Goal: Task Accomplishment & Management: Manage account settings

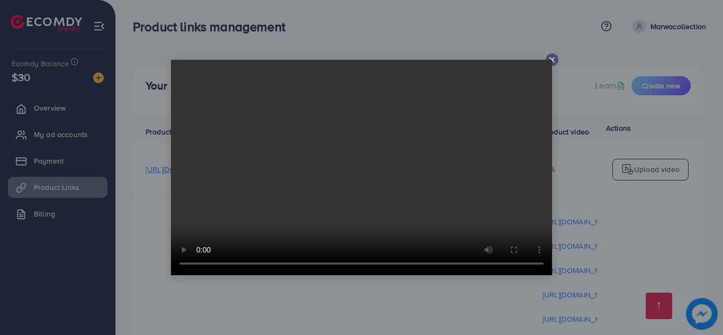
scroll to position [503, 0]
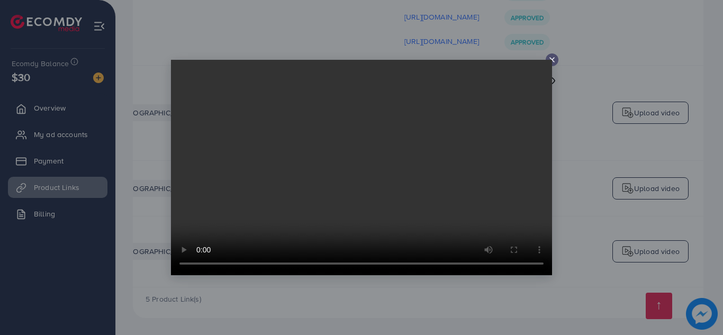
click at [59, 107] on div at bounding box center [361, 167] width 723 height 335
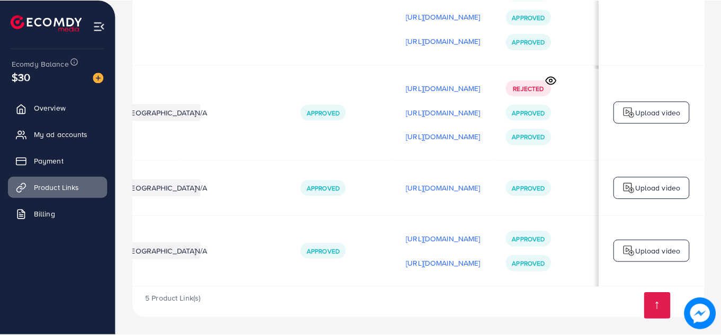
scroll to position [0, 265]
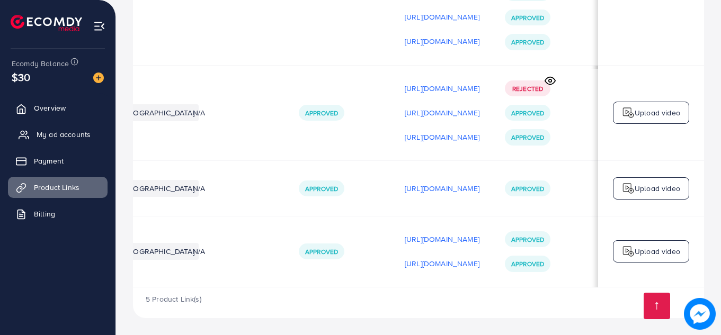
click at [62, 142] on link "My ad accounts" at bounding box center [58, 134] width 100 height 21
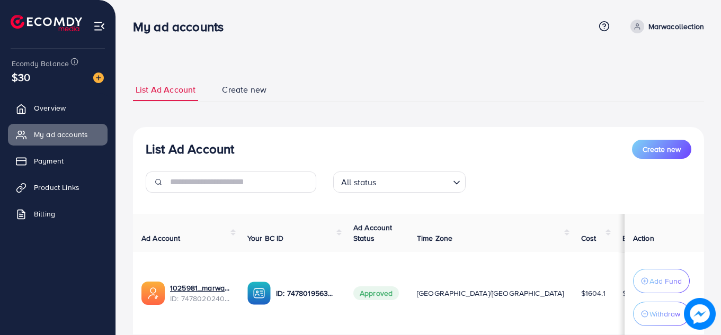
scroll to position [76, 0]
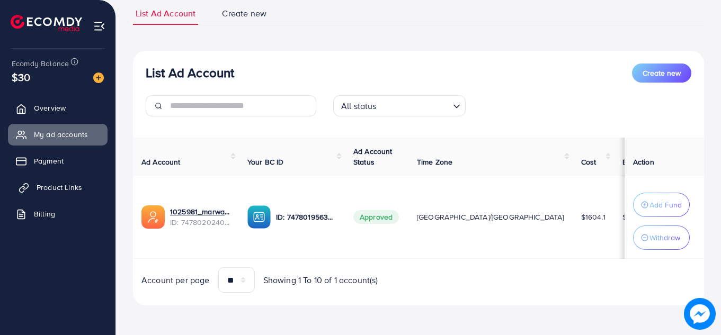
click at [61, 195] on link "Product Links" at bounding box center [58, 187] width 100 height 21
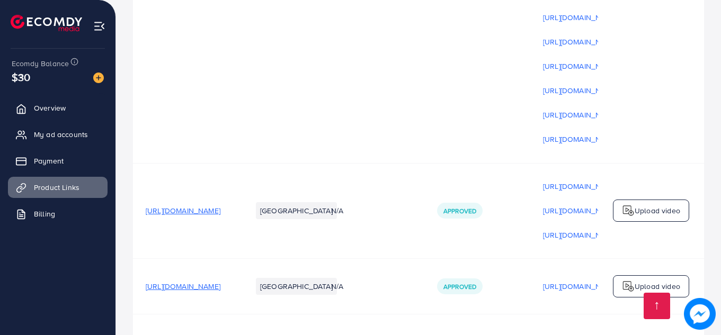
scroll to position [503, 0]
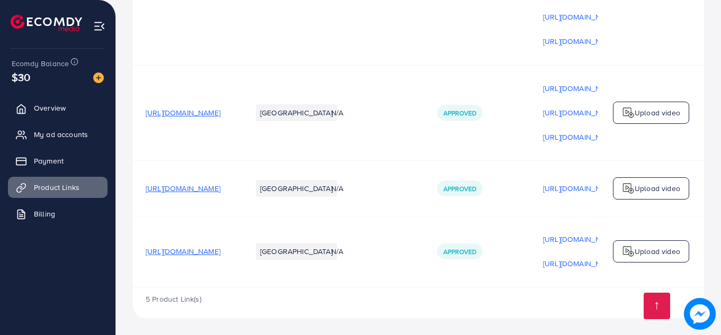
click at [220, 252] on span "[URL][DOMAIN_NAME]" at bounding box center [183, 251] width 75 height 11
click at [68, 130] on span "My ad accounts" at bounding box center [64, 134] width 54 height 11
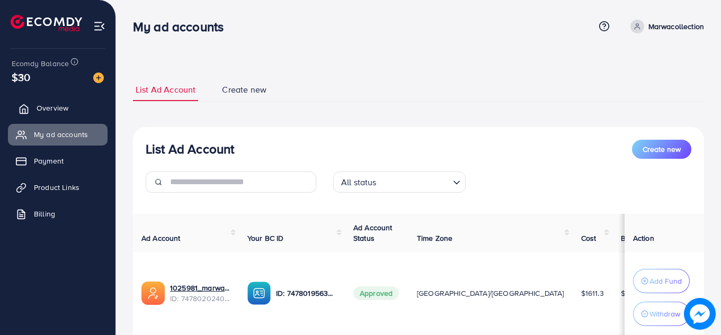
click at [44, 111] on span "Overview" at bounding box center [53, 108] width 32 height 11
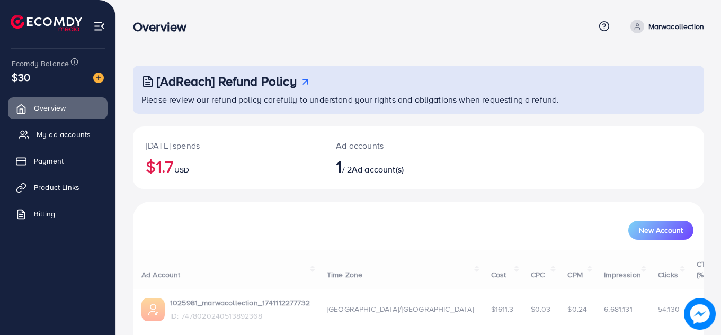
click at [58, 137] on span "My ad accounts" at bounding box center [64, 134] width 54 height 11
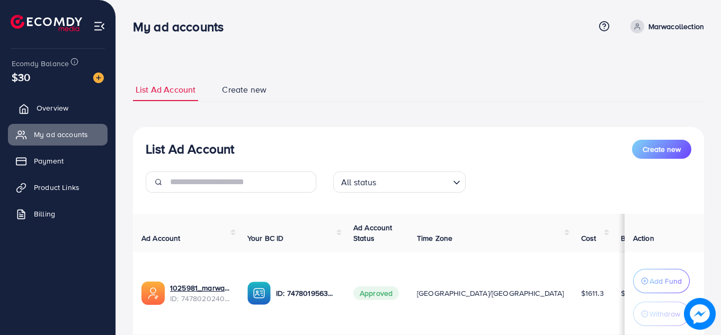
click at [48, 114] on link "Overview" at bounding box center [58, 107] width 100 height 21
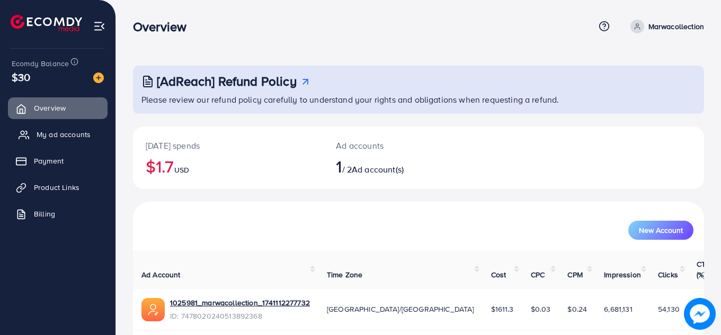
click at [54, 128] on link "My ad accounts" at bounding box center [58, 134] width 100 height 21
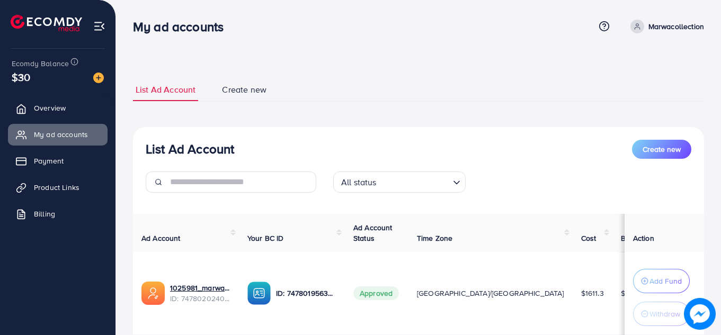
click at [46, 97] on ul "Overview My ad accounts Payment Product Links Billing" at bounding box center [57, 164] width 115 height 142
click at [49, 104] on span "Overview" at bounding box center [53, 108] width 32 height 11
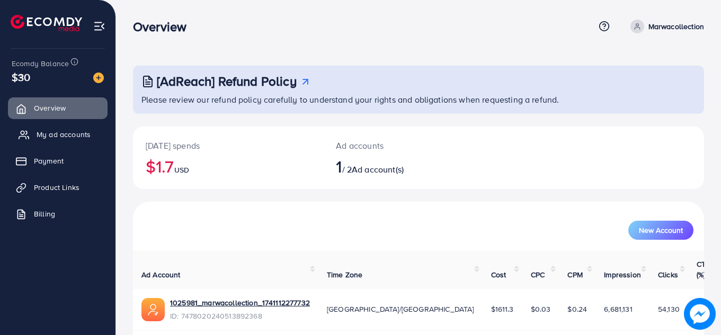
click at [58, 124] on link "My ad accounts" at bounding box center [58, 134] width 100 height 21
